Goal: Task Accomplishment & Management: Complete application form

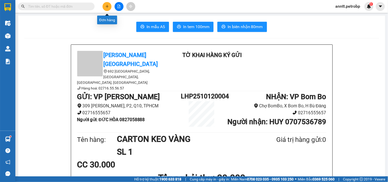
click at [108, 7] on icon "plus" at bounding box center [107, 7] width 4 height 4
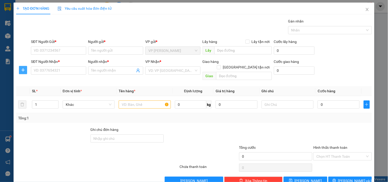
click at [19, 71] on span "plus" at bounding box center [23, 70] width 8 height 4
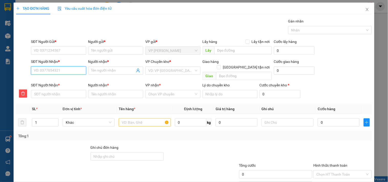
click at [39, 72] on input "SĐT Người Nhận *" at bounding box center [58, 70] width 55 height 8
type input "9"
type input "97"
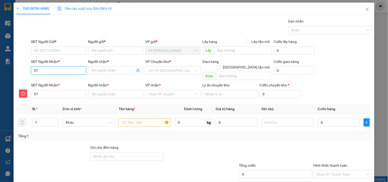
type input "972"
type input "9727"
click at [58, 82] on div "0968789727 - A TÚ" at bounding box center [58, 81] width 48 height 6
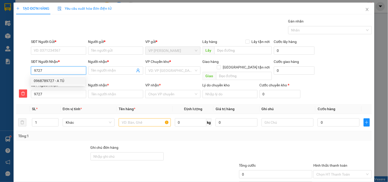
type input "0968789727"
type input "A TÚ"
type input "0968789727"
type input "A TÚ"
type input "30.000"
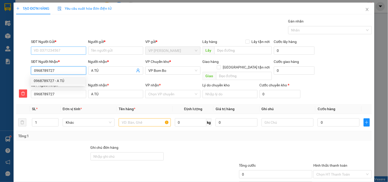
type input "30.000"
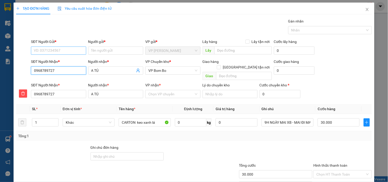
type input "0968789727"
click at [51, 53] on input "SĐT Người Gửi *" at bounding box center [58, 51] width 55 height 8
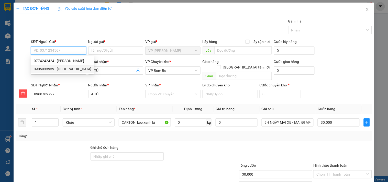
click at [59, 71] on div "0905933939 - [GEOGRAPHIC_DATA]" at bounding box center [63, 69] width 58 height 6
type input "0905933939"
type input "A GIANG"
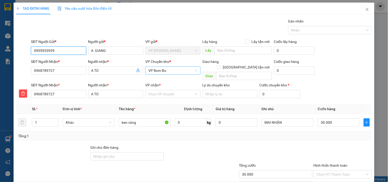
click at [184, 68] on span "VP Bom Bo" at bounding box center [172, 71] width 49 height 8
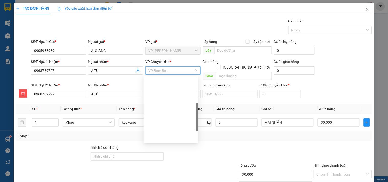
scroll to position [82, 0]
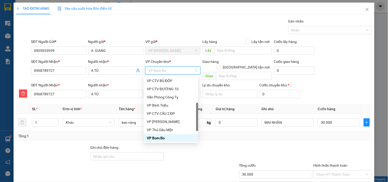
type input "X"
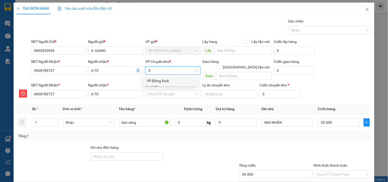
scroll to position [0, 0]
click at [160, 82] on div "VP Đồng Xoài" at bounding box center [171, 81] width 48 height 6
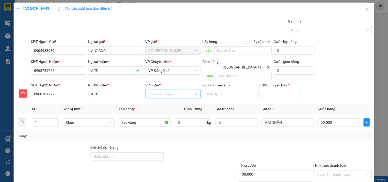
click at [155, 90] on input "VP nhận *" at bounding box center [170, 94] width 45 height 8
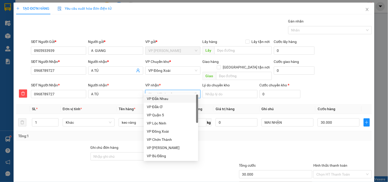
type input "B"
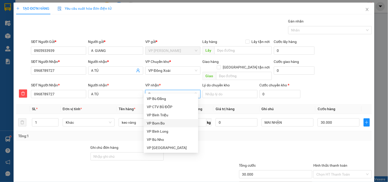
click at [157, 123] on div "VP Bom Bo" at bounding box center [171, 123] width 48 height 6
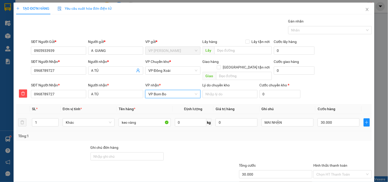
scroll to position [25, 0]
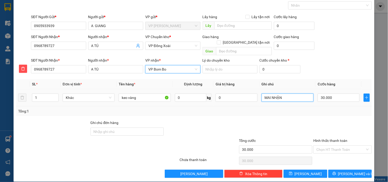
click at [293, 94] on input "MAI NHẬN" at bounding box center [288, 98] width 52 height 8
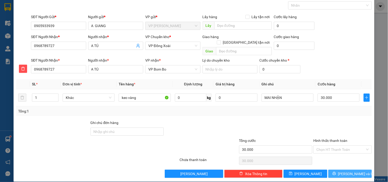
click at [350, 171] on span "[PERSON_NAME] và In" at bounding box center [356, 174] width 36 height 6
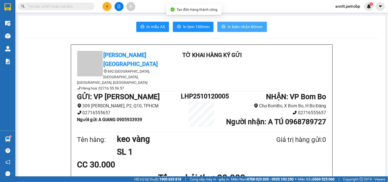
click at [235, 23] on button "In biên nhận 80mm" at bounding box center [242, 27] width 50 height 10
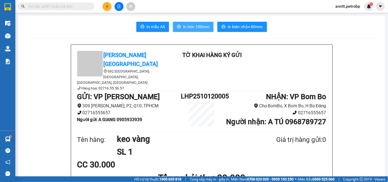
click at [196, 24] on span "In tem 100mm" at bounding box center [196, 27] width 26 height 6
click at [105, 7] on icon "plus" at bounding box center [107, 7] width 4 height 4
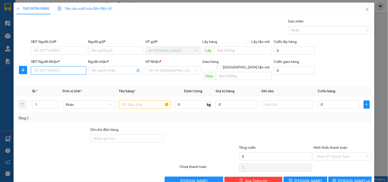
click at [50, 71] on input "SĐT Người Nhận *" at bounding box center [58, 70] width 55 height 8
click at [56, 81] on div "0898893833 - LIÊN" at bounding box center [58, 81] width 48 height 6
type input "0898893833"
type input "LIÊN"
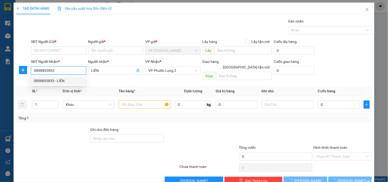
type input "30.000"
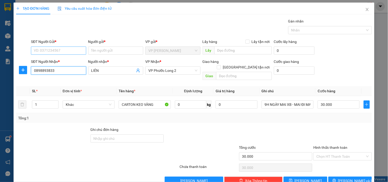
type input "0898893833"
click at [56, 50] on input "SĐT Người Gửi *" at bounding box center [58, 51] width 55 height 8
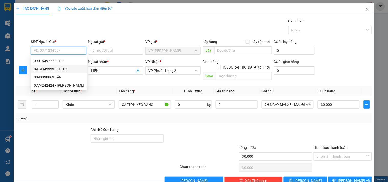
click at [51, 72] on div "0919343939 - THỨC" at bounding box center [59, 69] width 50 height 6
type input "0919343939"
type input "THỨC"
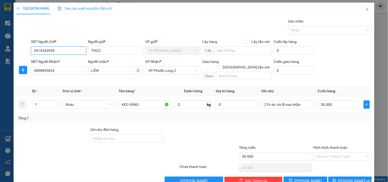
drag, startPoint x: 55, startPoint y: 49, endPoint x: 18, endPoint y: 47, distance: 36.9
click at [18, 47] on div "SĐT Người Gửi * 0919343939 Người gửi * THỨC VP gửi * VP [PERSON_NAME] Lấy hàng …" at bounding box center [194, 48] width 357 height 18
drag, startPoint x: 303, startPoint y: 98, endPoint x: 198, endPoint y: 108, distance: 105.4
click at [198, 109] on div "SL * Đơn vị tính * Tên hàng * Định lượng Giá trị hàng Ghi chú Cước hàng 1 Khác …" at bounding box center [194, 104] width 356 height 37
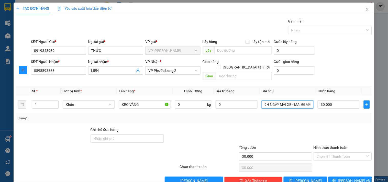
type input "9H NGÀY MAI XB - MAI ĐI MAI NHẬN"
click at [342, 178] on span "[PERSON_NAME] và In" at bounding box center [356, 181] width 36 height 6
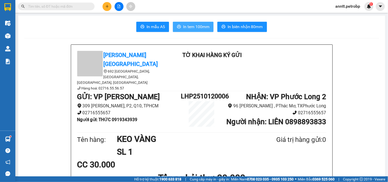
click at [183, 28] on span "In tem 100mm" at bounding box center [196, 27] width 26 height 6
